Goal: Task Accomplishment & Management: Manage account settings

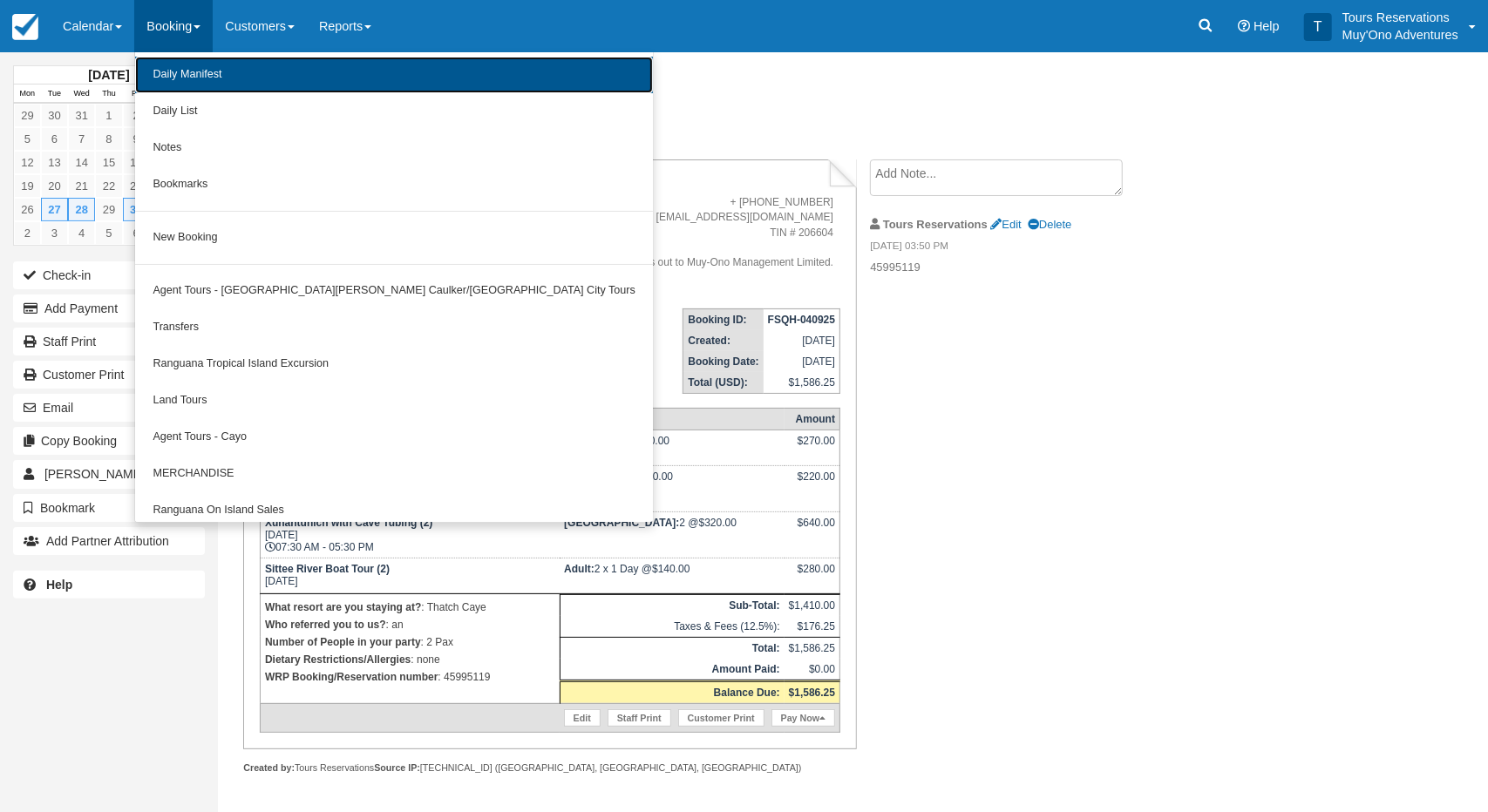
click at [194, 74] on link "Daily Manifest" at bounding box center [394, 75] width 518 height 37
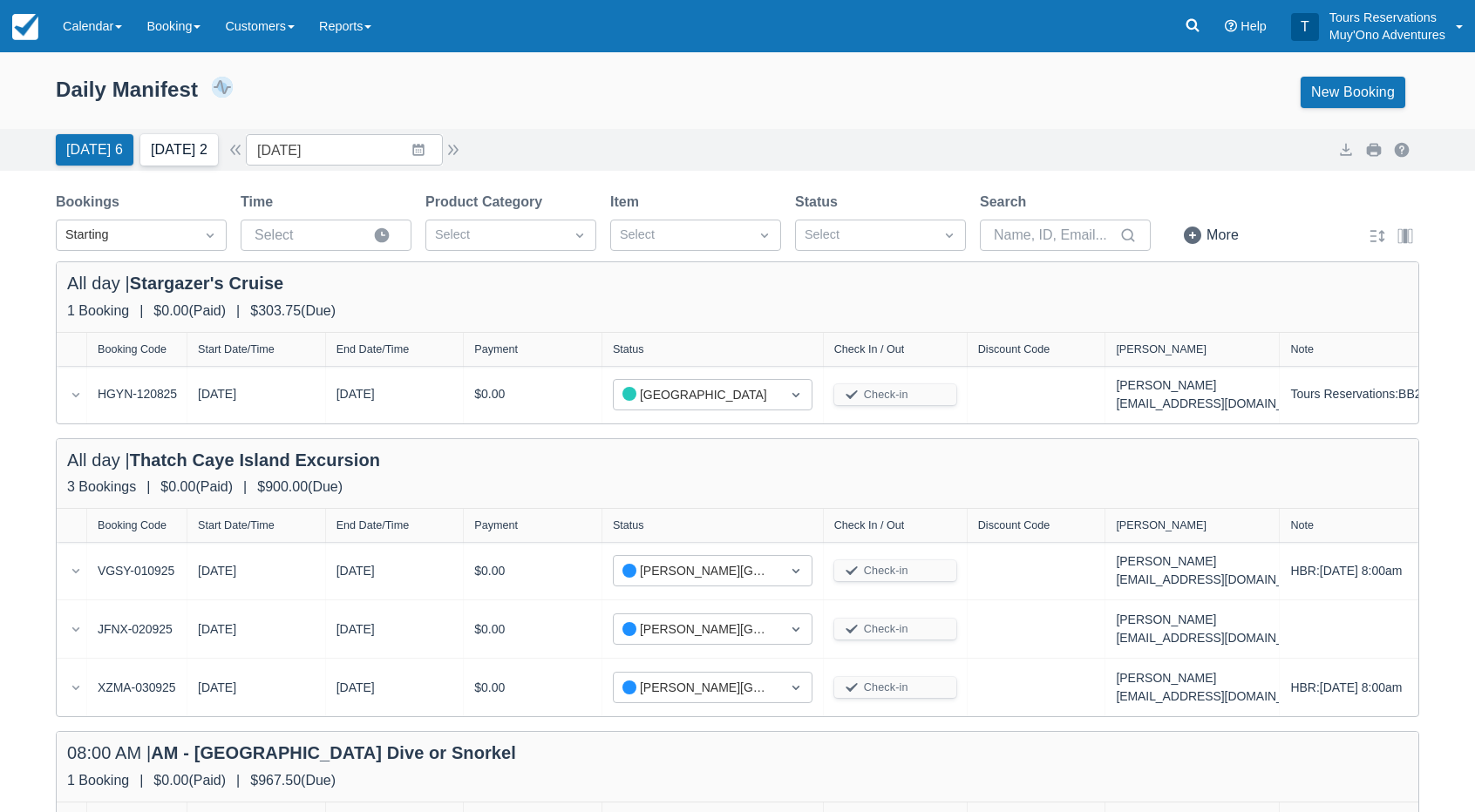
click at [183, 147] on button "Tomorrow 2" at bounding box center [179, 150] width 78 height 31
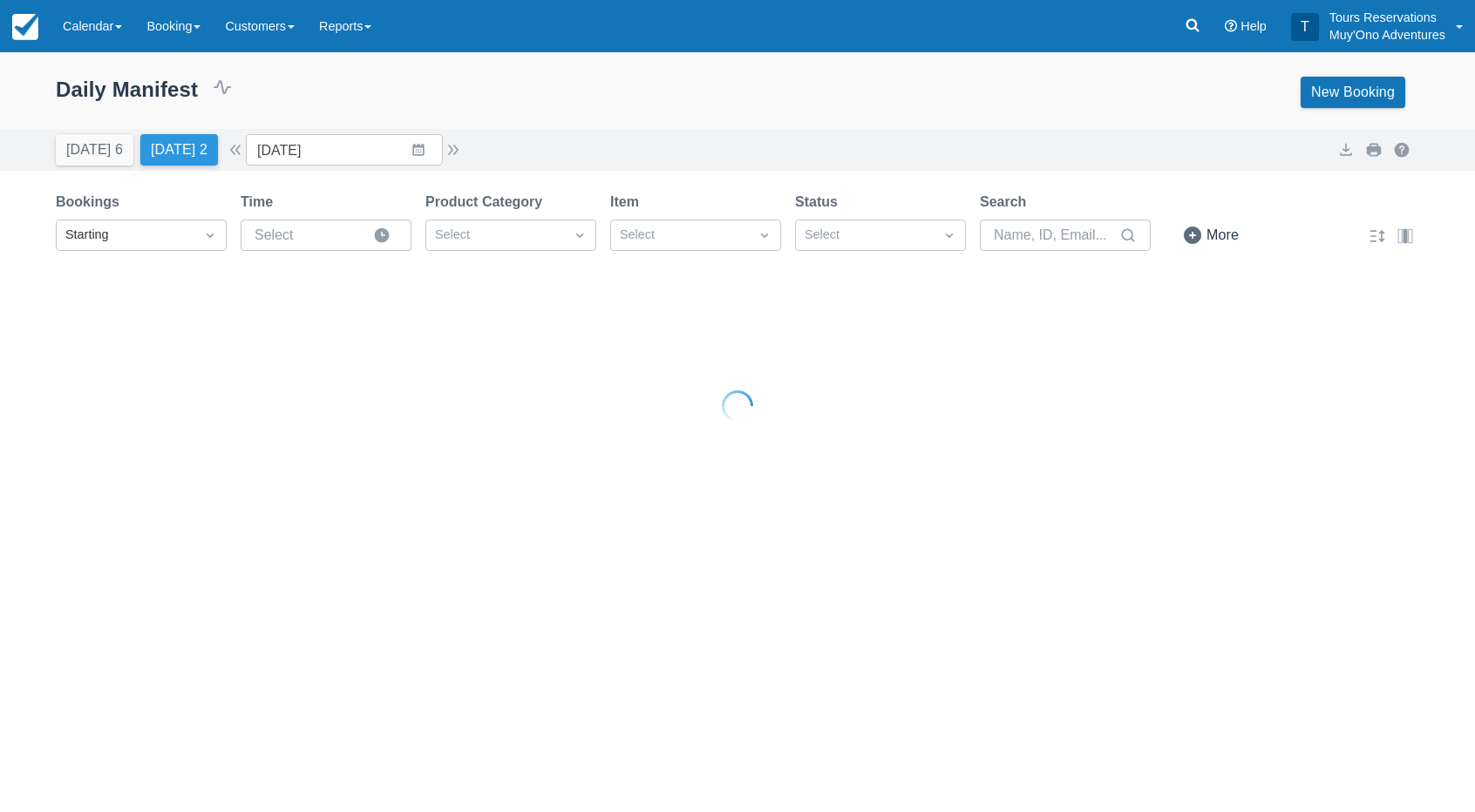
type input "09/05/25"
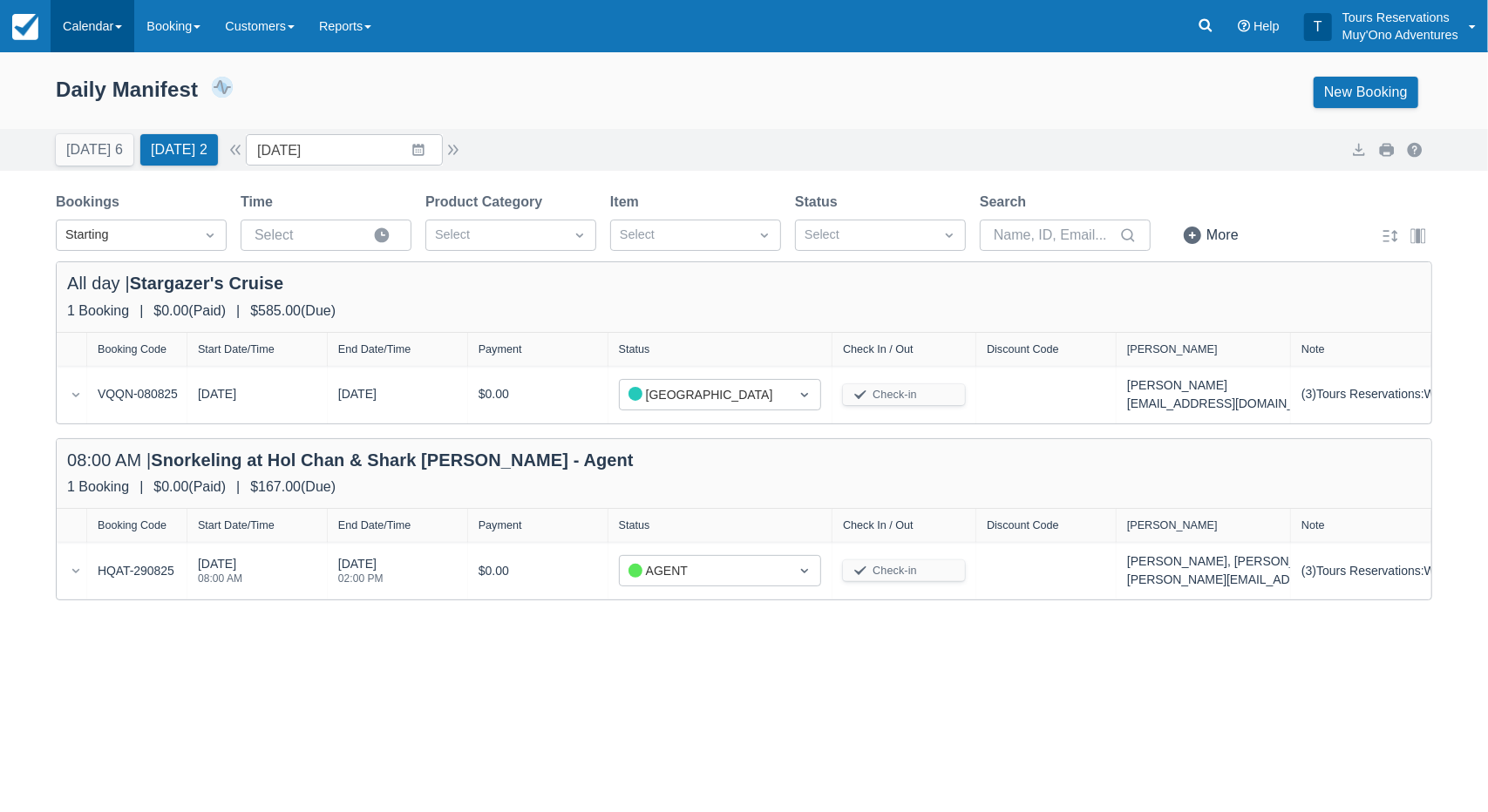
click at [107, 27] on link "Calendar" at bounding box center [92, 26] width 84 height 52
click at [105, 144] on link "Inventory" at bounding box center [120, 148] width 138 height 37
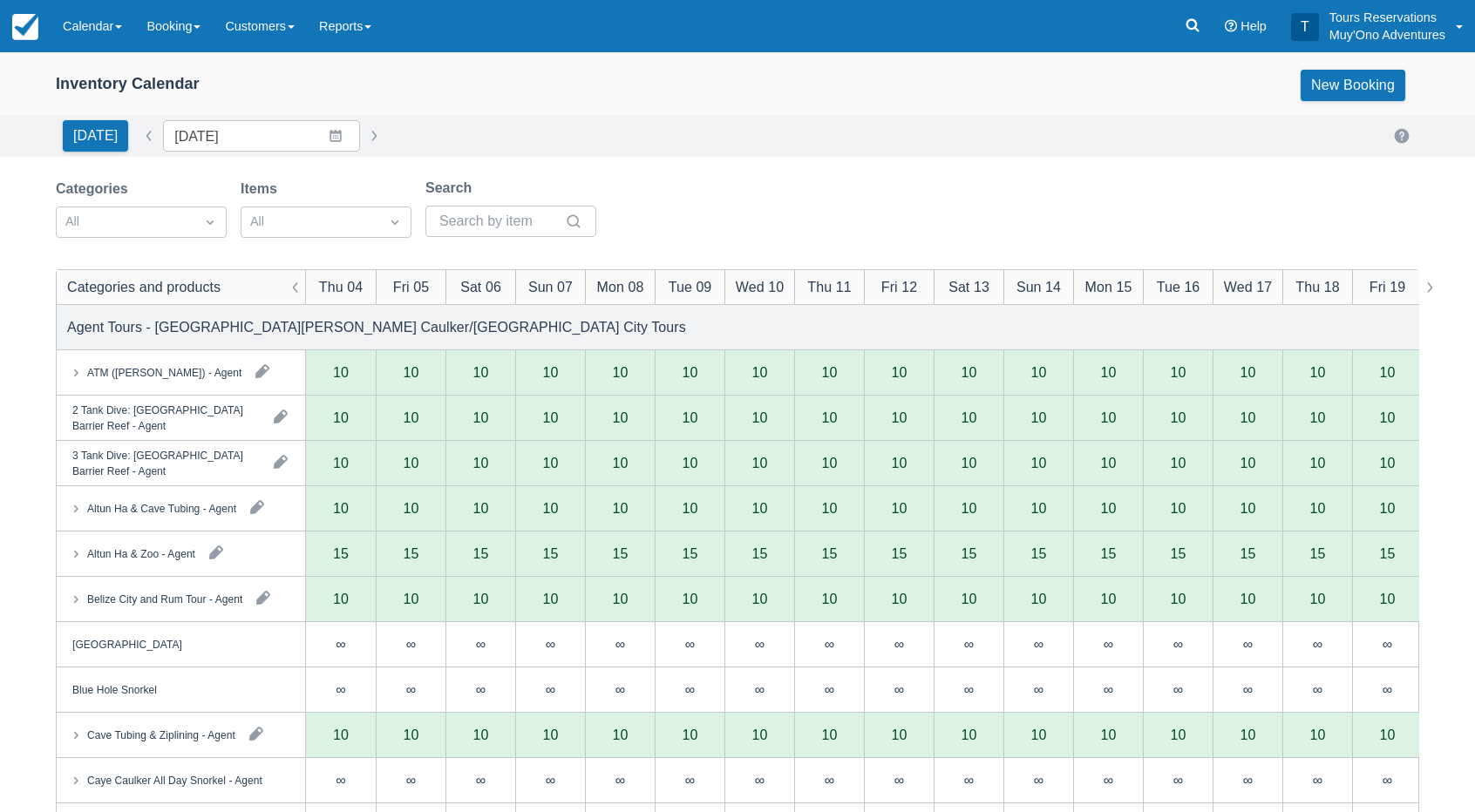
click at [379, 99] on div "Inventory Calendar New Booking" at bounding box center [737, 85] width 1363 height 31
click at [413, 111] on div "Inventory Calendar New Booking" at bounding box center [737, 89] width 1475 height 52
click at [346, 96] on div "Inventory Calendar New Booking" at bounding box center [737, 85] width 1363 height 31
click at [429, 121] on div "[DATE] Date [DATE] Navigate forward to interact with the calendar and select a …" at bounding box center [737, 136] width 1363 height 31
click at [427, 127] on div "[DATE] Date [DATE] Navigate forward to interact with the calendar and select a …" at bounding box center [737, 136] width 1363 height 31
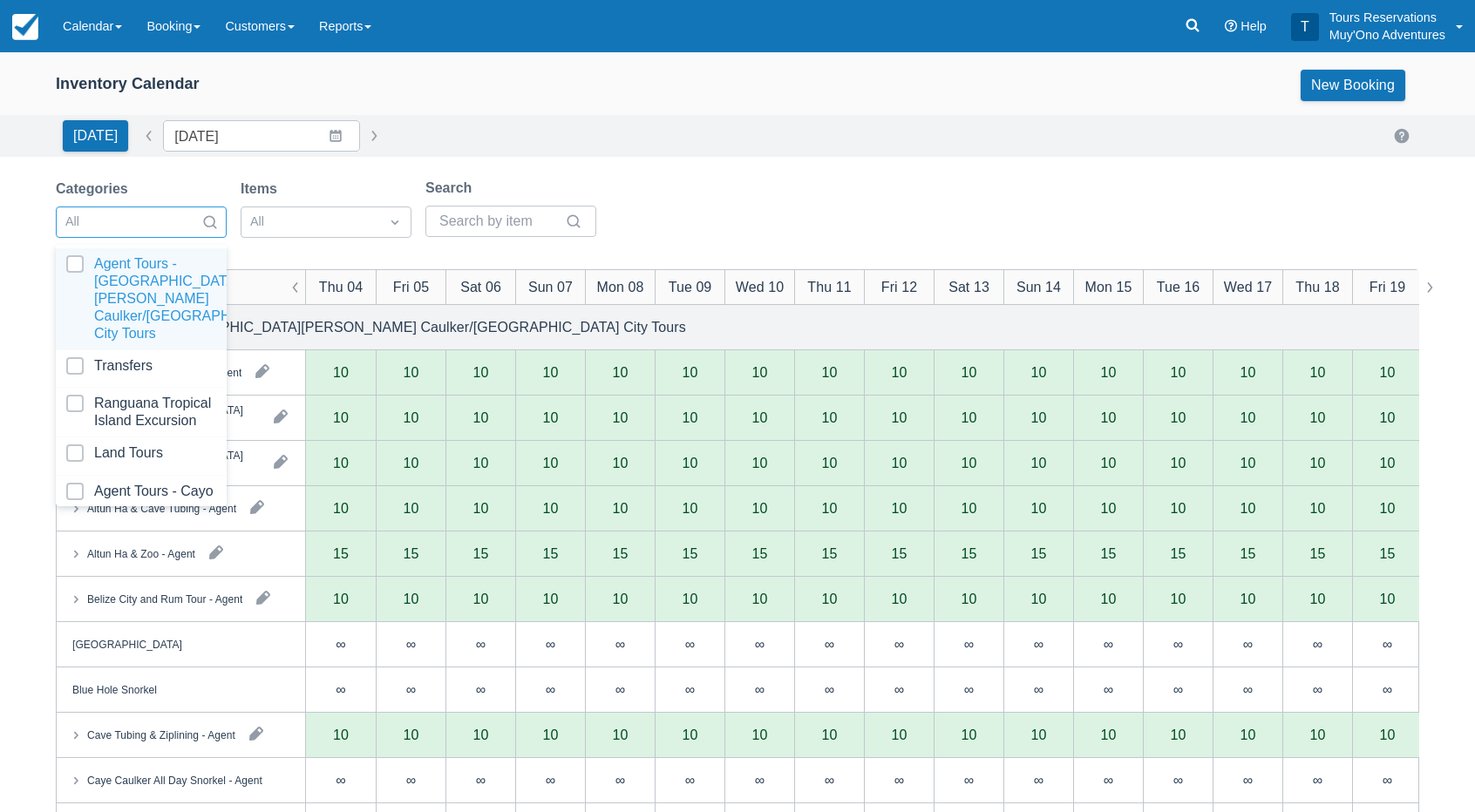
click at [180, 222] on div at bounding box center [126, 222] width 120 height 23
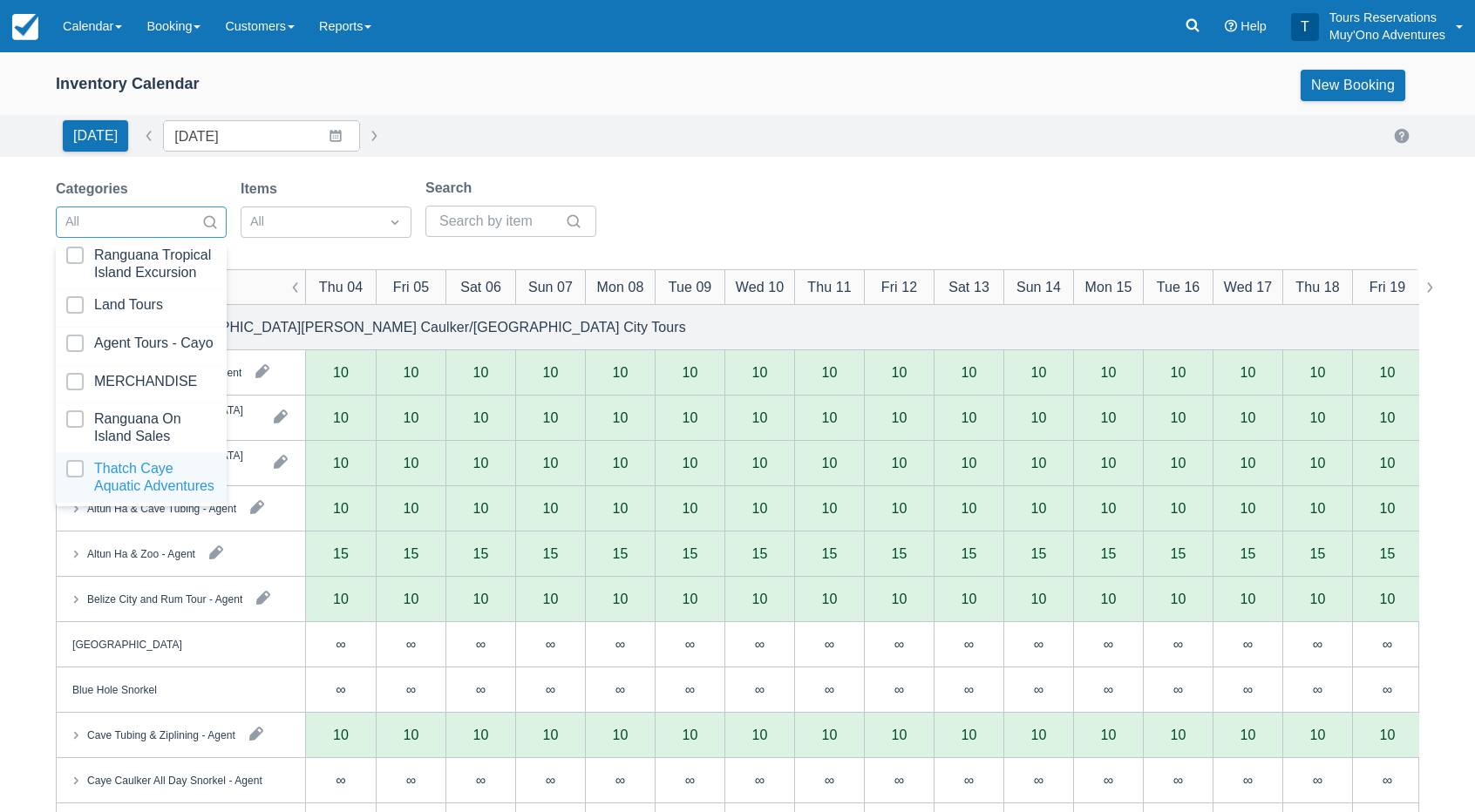
click at [133, 461] on div at bounding box center [141, 478] width 150 height 35
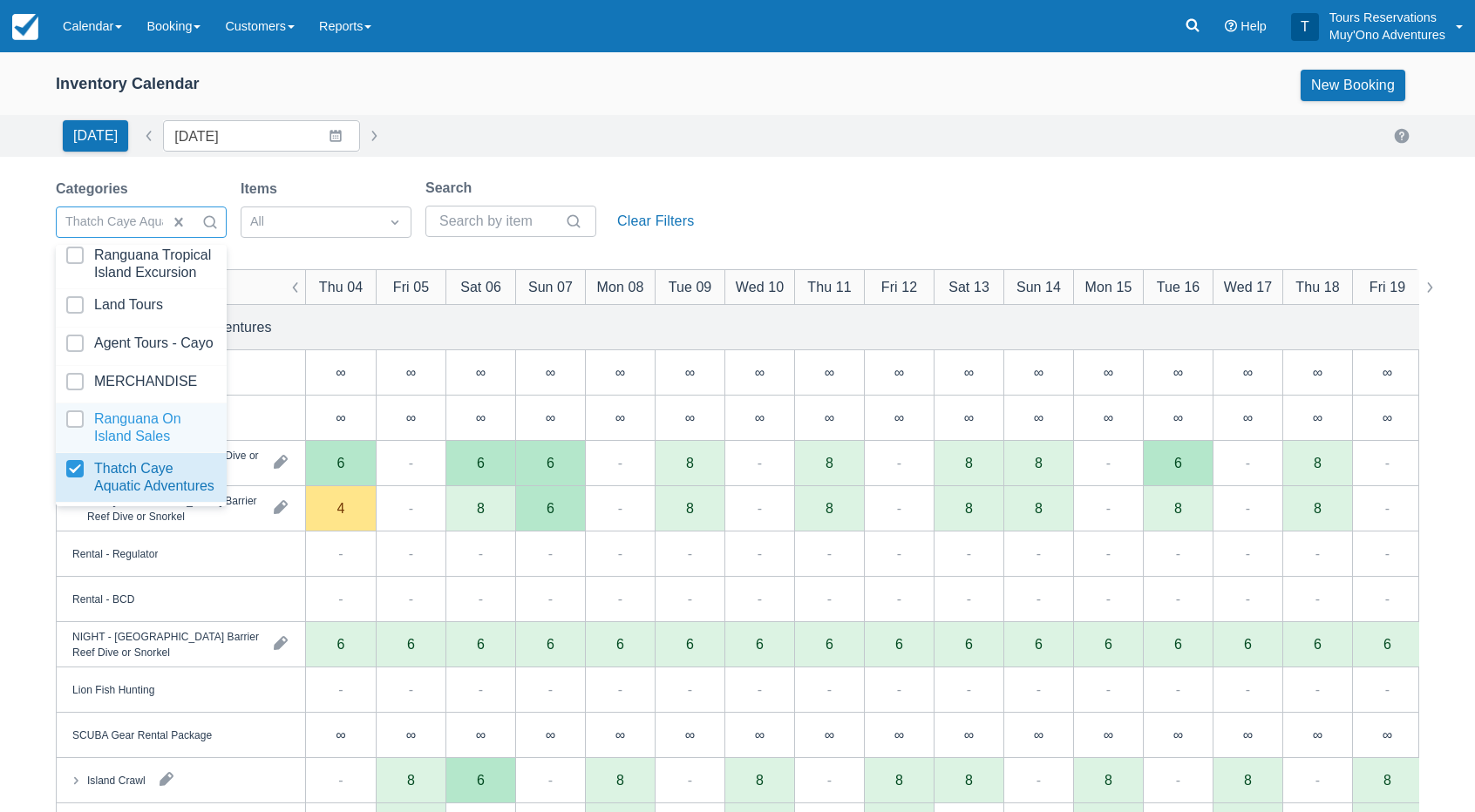
click at [500, 135] on div "[DATE] Date [DATE] Navigate forward to interact with the calendar and select a …" at bounding box center [737, 136] width 1363 height 31
